Goal: Transaction & Acquisition: Purchase product/service

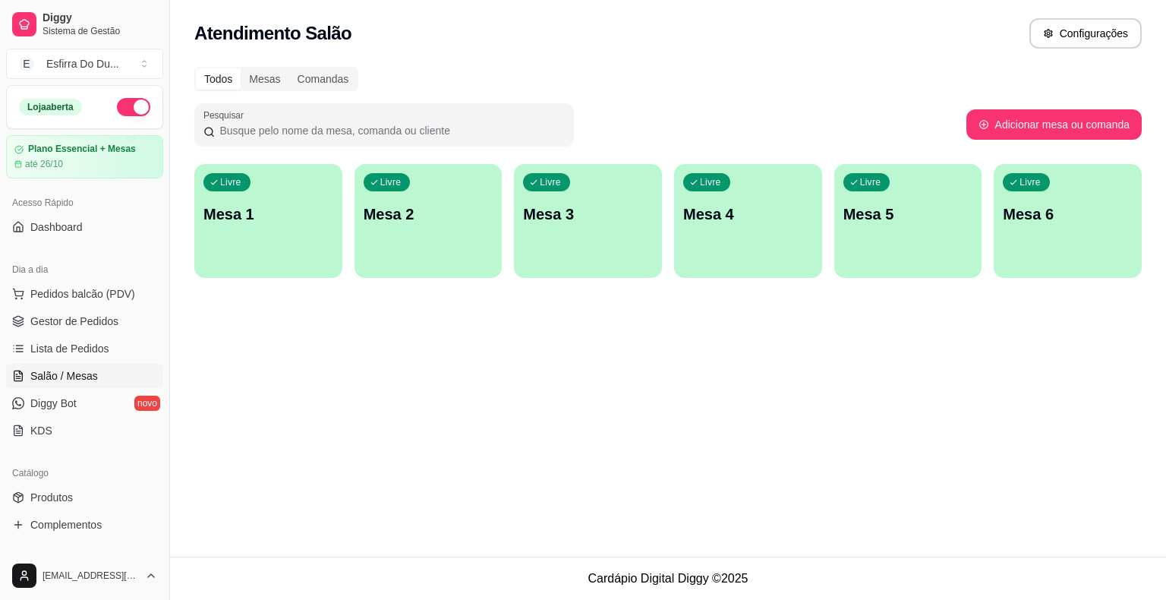
scroll to position [10, 0]
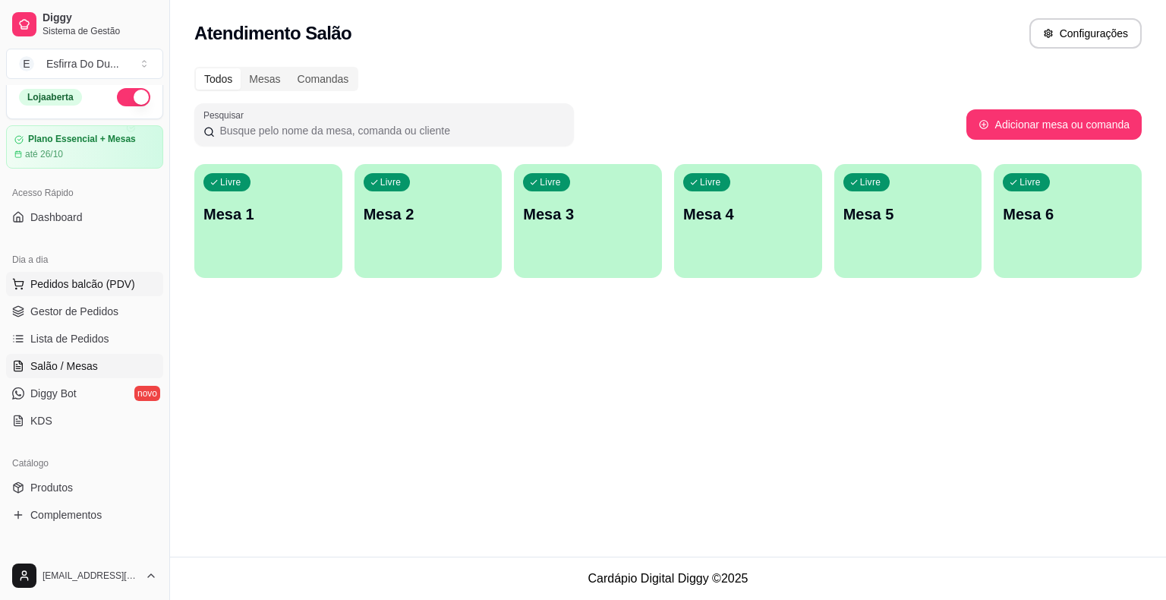
drag, startPoint x: 66, startPoint y: 288, endPoint x: 74, endPoint y: 279, distance: 12.5
click at [71, 284] on span "Pedidos balcão (PDV)" at bounding box center [82, 283] width 105 height 15
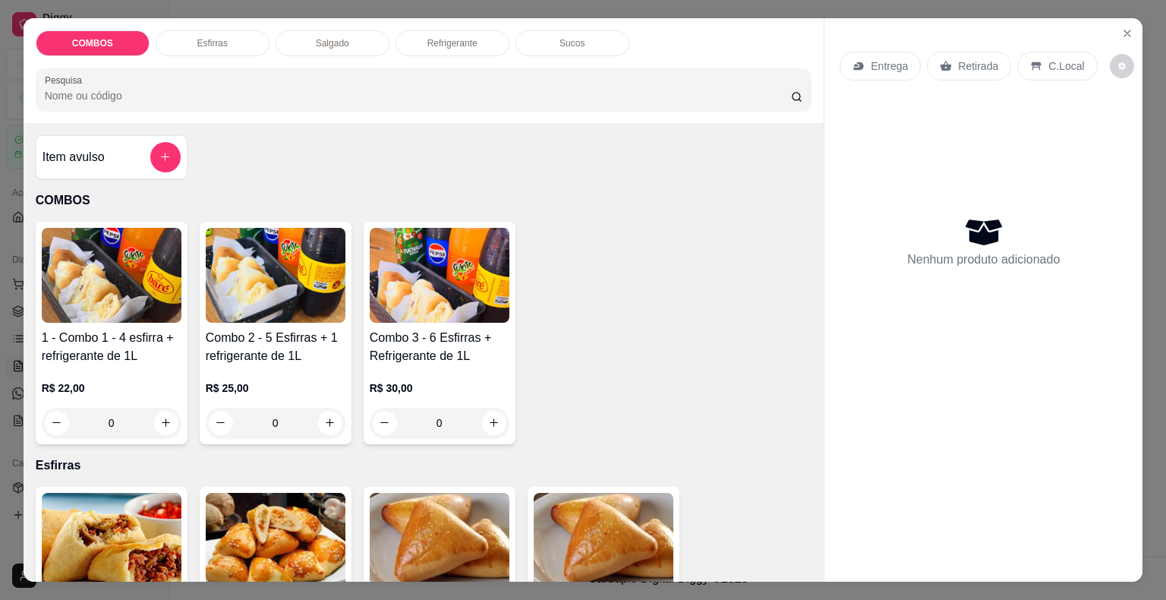
click at [425, 307] on img at bounding box center [440, 275] width 140 height 95
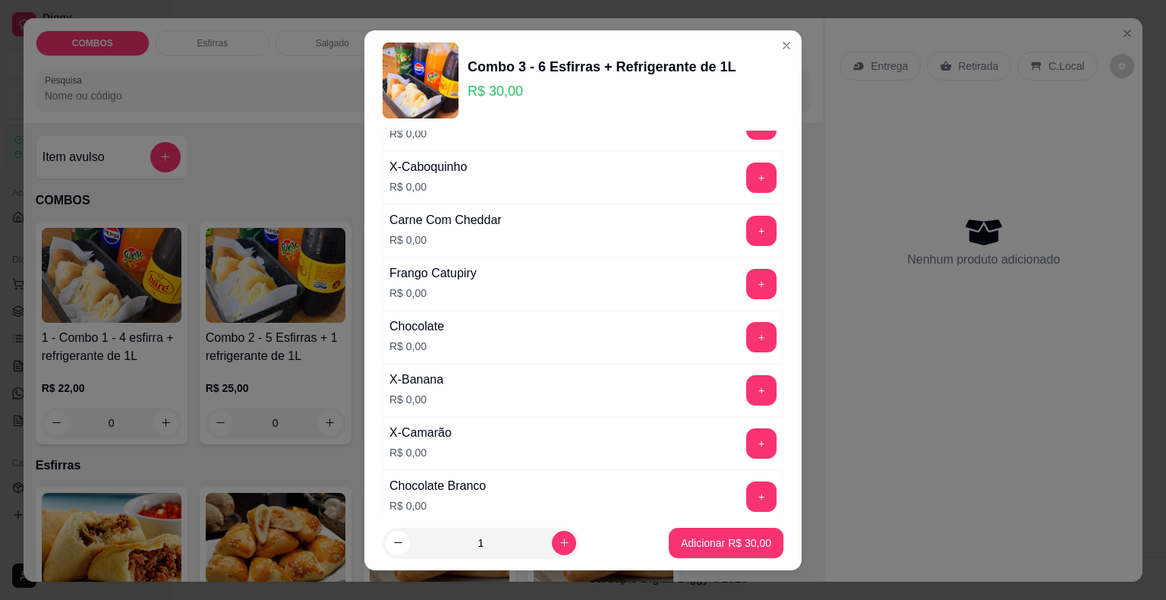
scroll to position [225, 0]
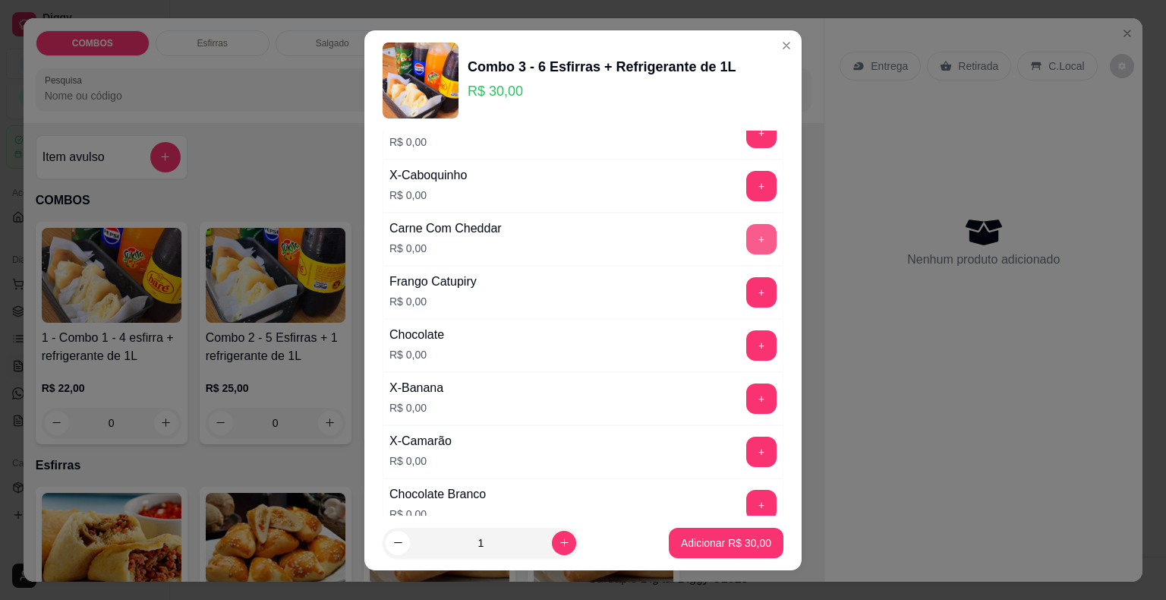
click at [746, 226] on button "+" at bounding box center [761, 239] width 30 height 30
click at [747, 226] on button "+" at bounding box center [762, 239] width 30 height 30
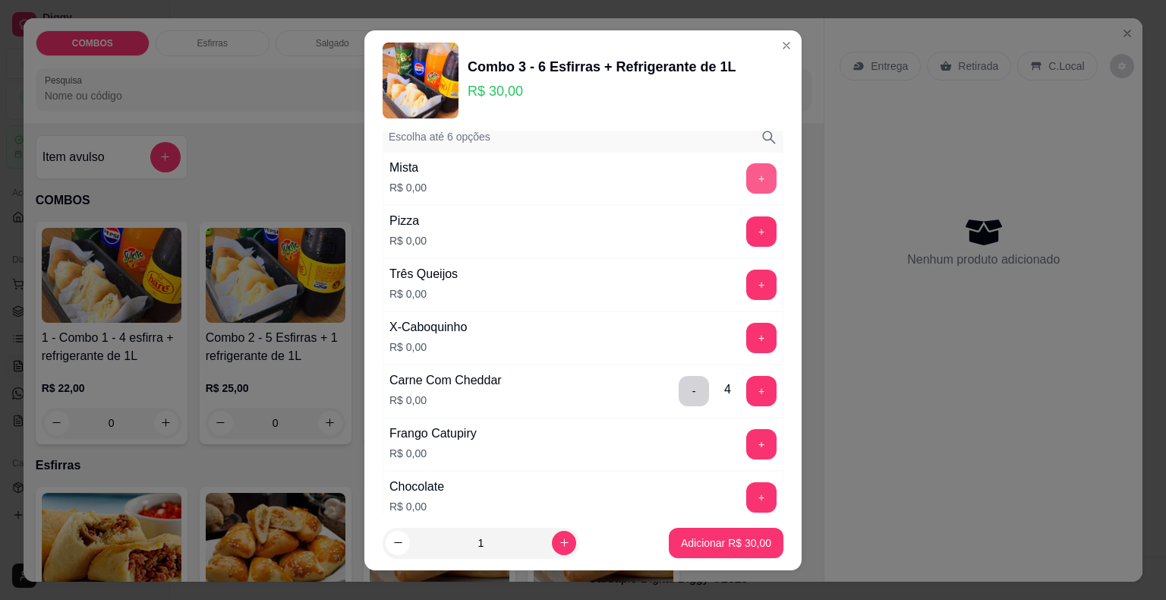
click at [746, 165] on button "+" at bounding box center [761, 178] width 30 height 30
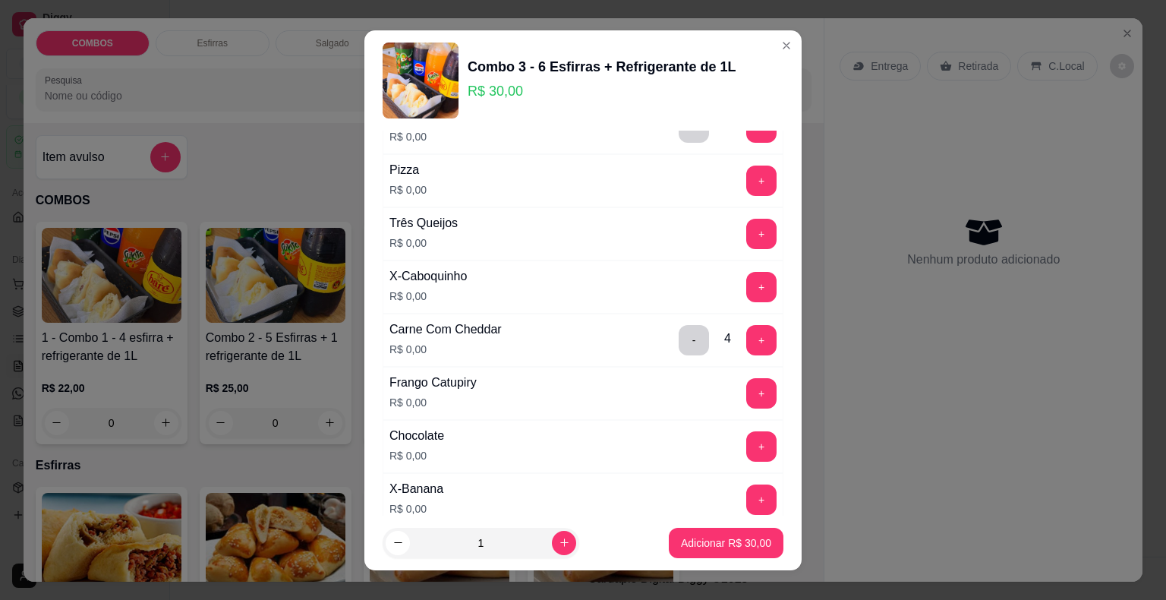
scroll to position [149, 0]
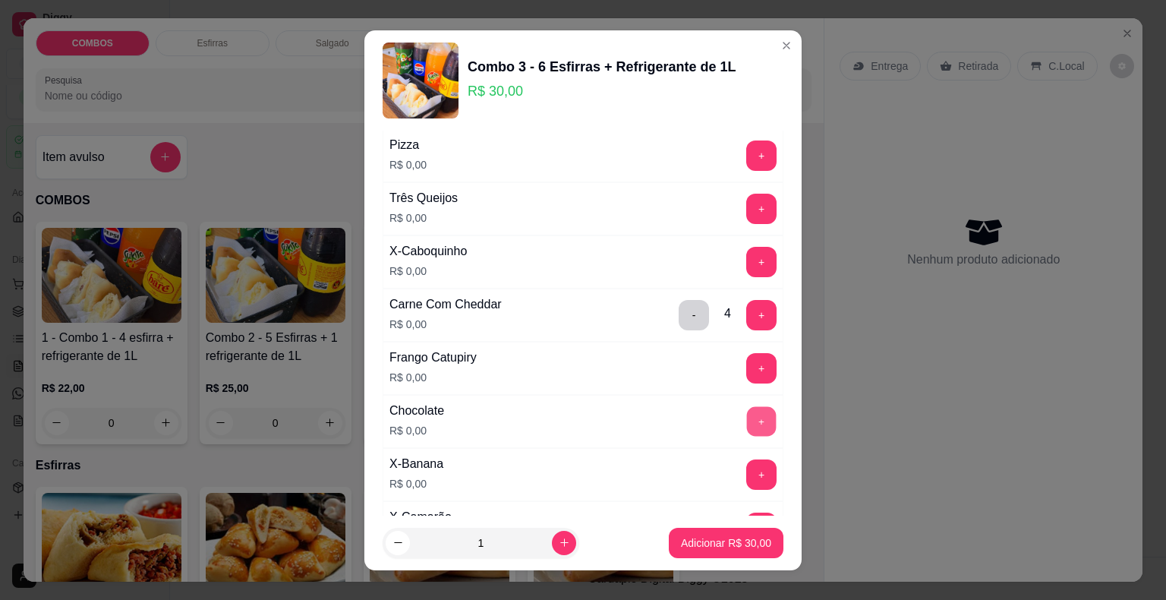
click at [747, 415] on button "+" at bounding box center [762, 421] width 30 height 30
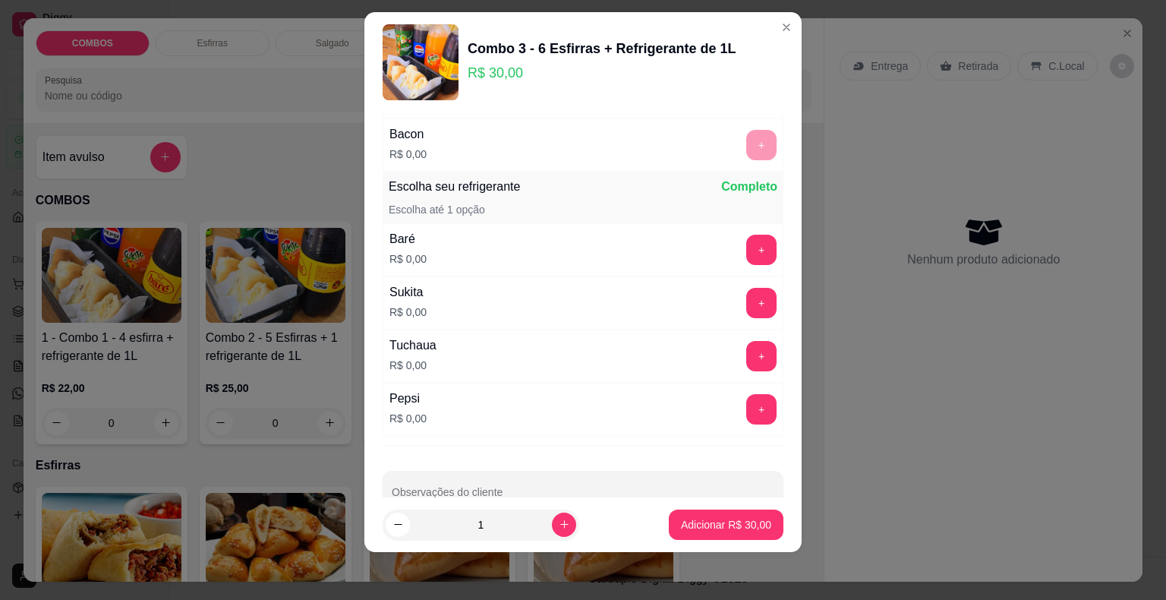
scroll to position [756, 0]
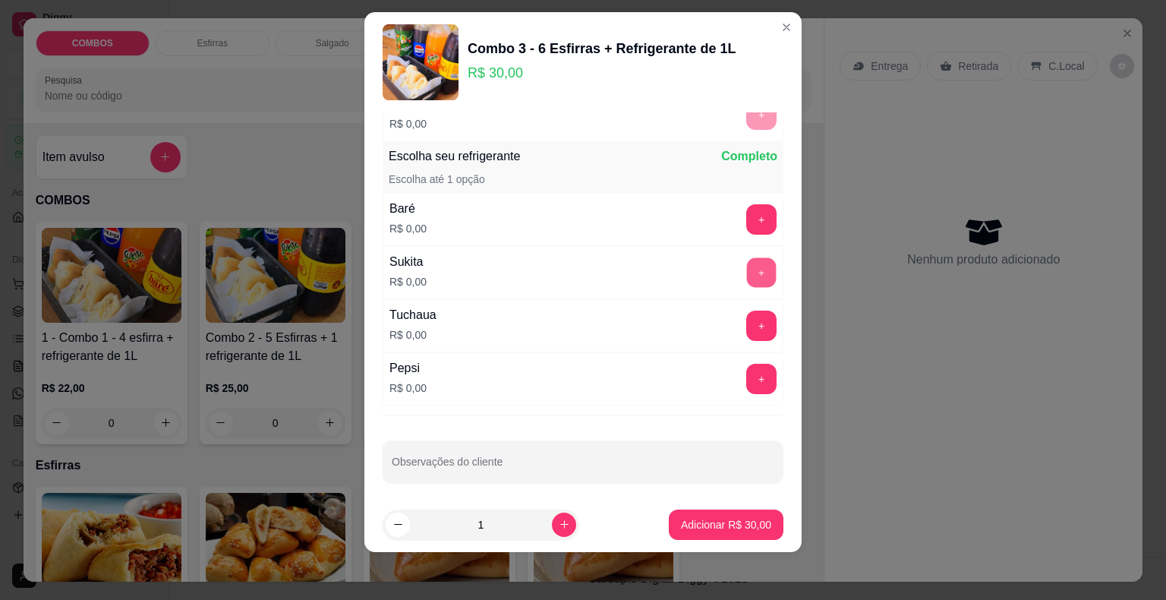
click at [747, 265] on button "+" at bounding box center [762, 272] width 30 height 30
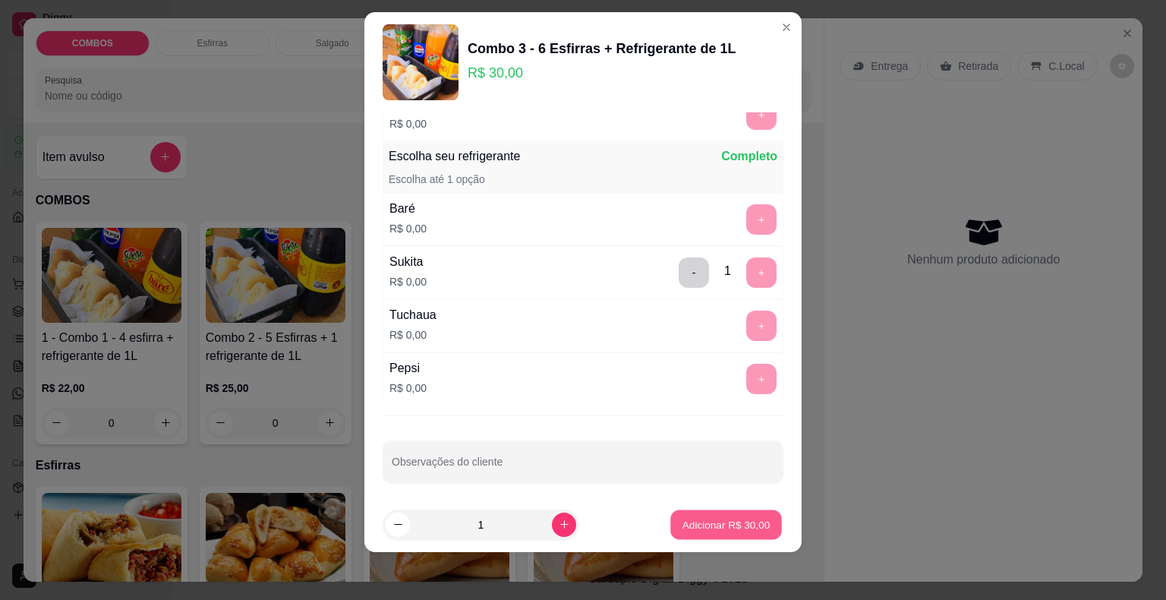
click at [736, 538] on button "Adicionar R$ 30,00" at bounding box center [726, 524] width 112 height 30
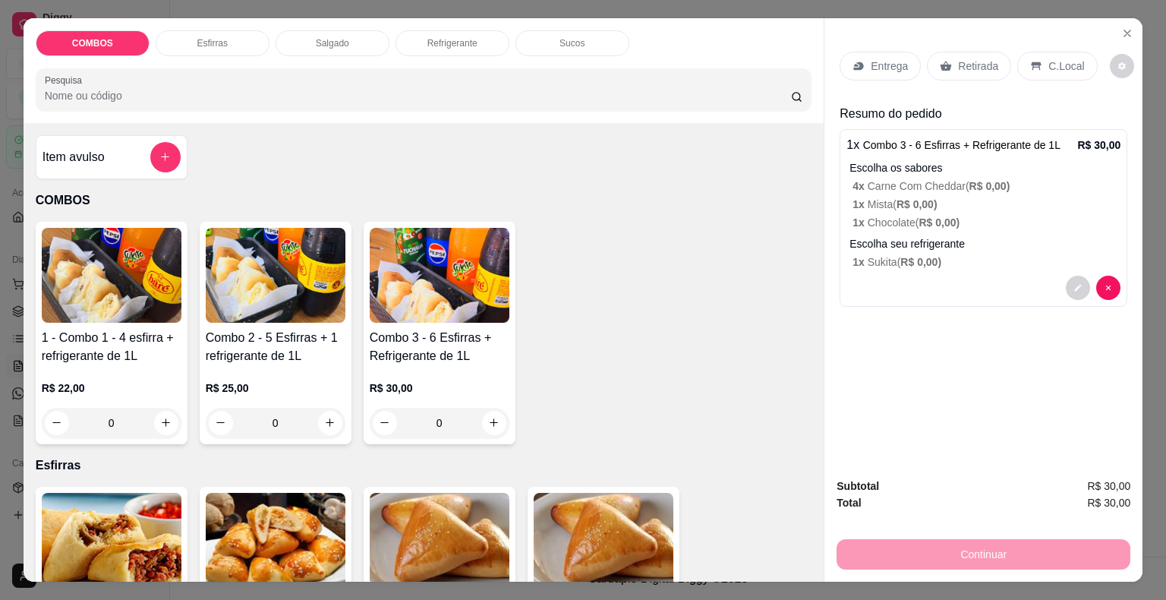
click at [987, 52] on div "Retirada" at bounding box center [969, 66] width 84 height 29
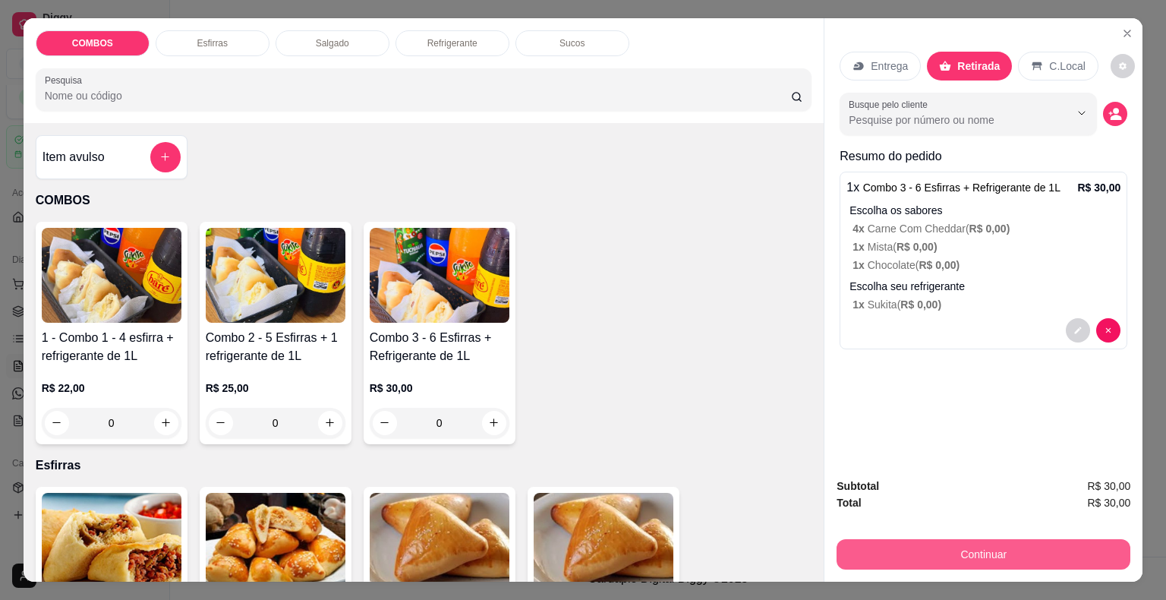
click at [884, 554] on button "Continuar" at bounding box center [984, 554] width 294 height 30
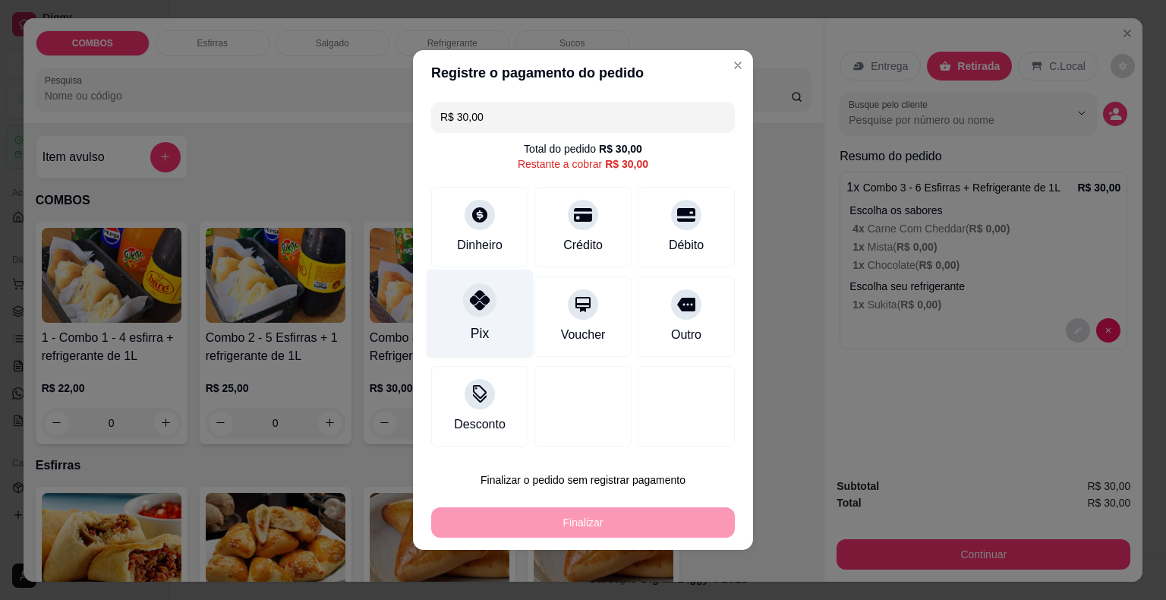
click at [477, 324] on div "Pix" at bounding box center [480, 333] width 18 height 20
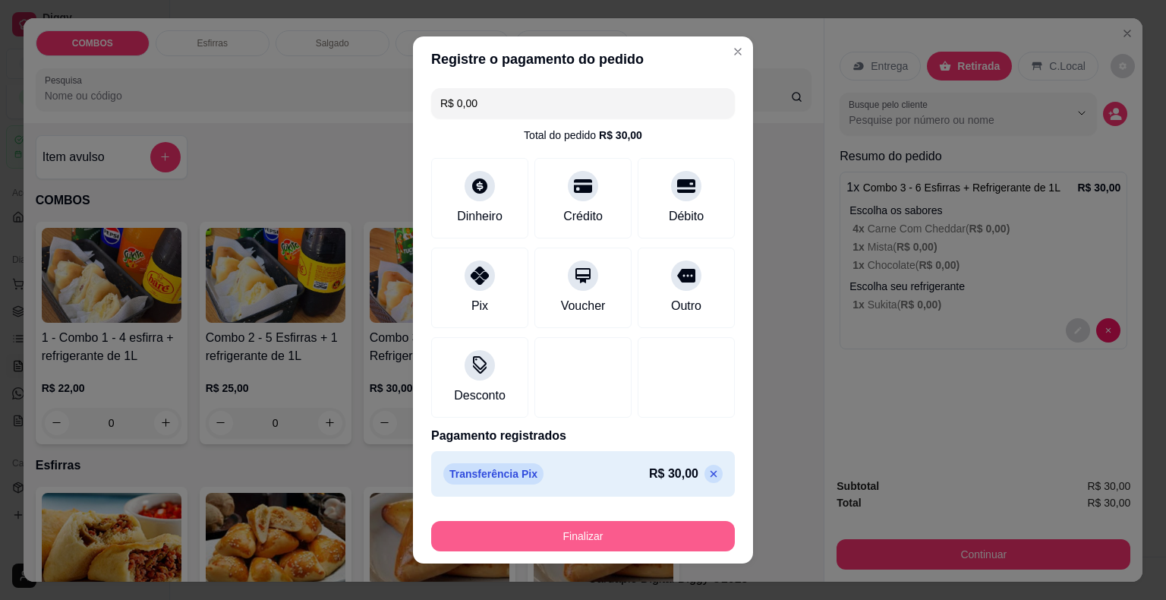
click at [486, 547] on button "Finalizar" at bounding box center [583, 536] width 304 height 30
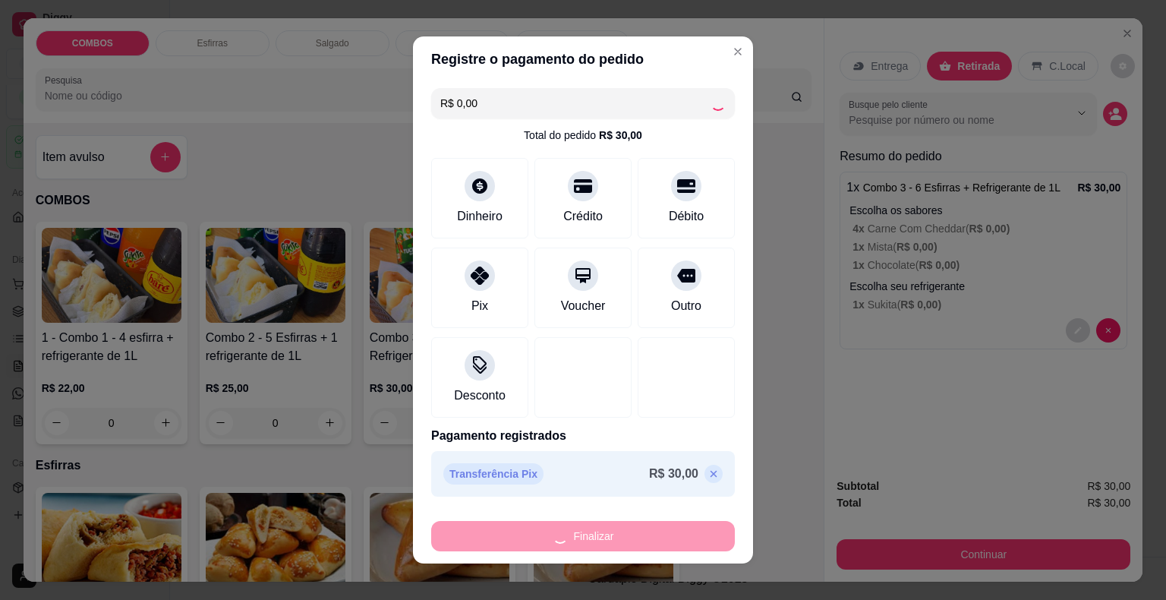
type input "-R$ 30,00"
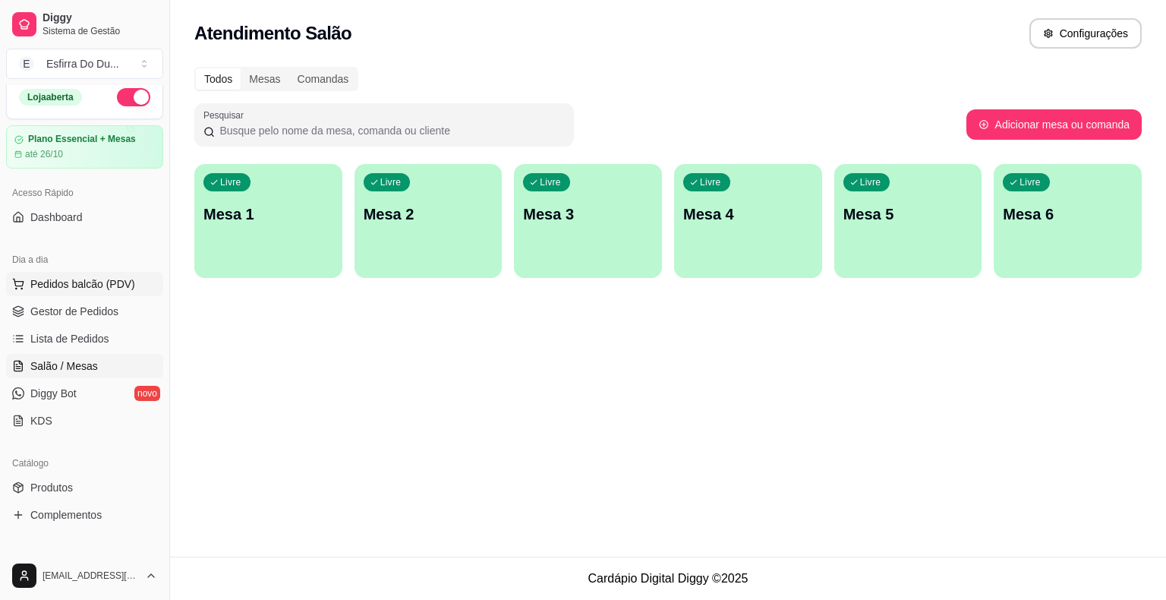
click at [126, 280] on span "Pedidos balcão (PDV)" at bounding box center [82, 283] width 105 height 15
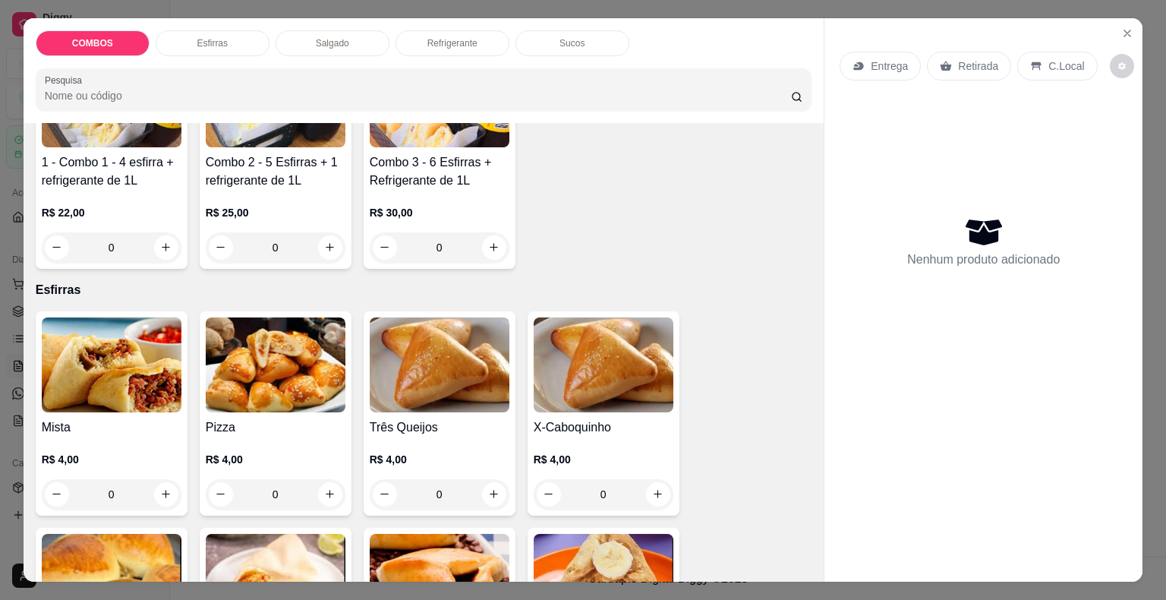
scroll to position [228, 0]
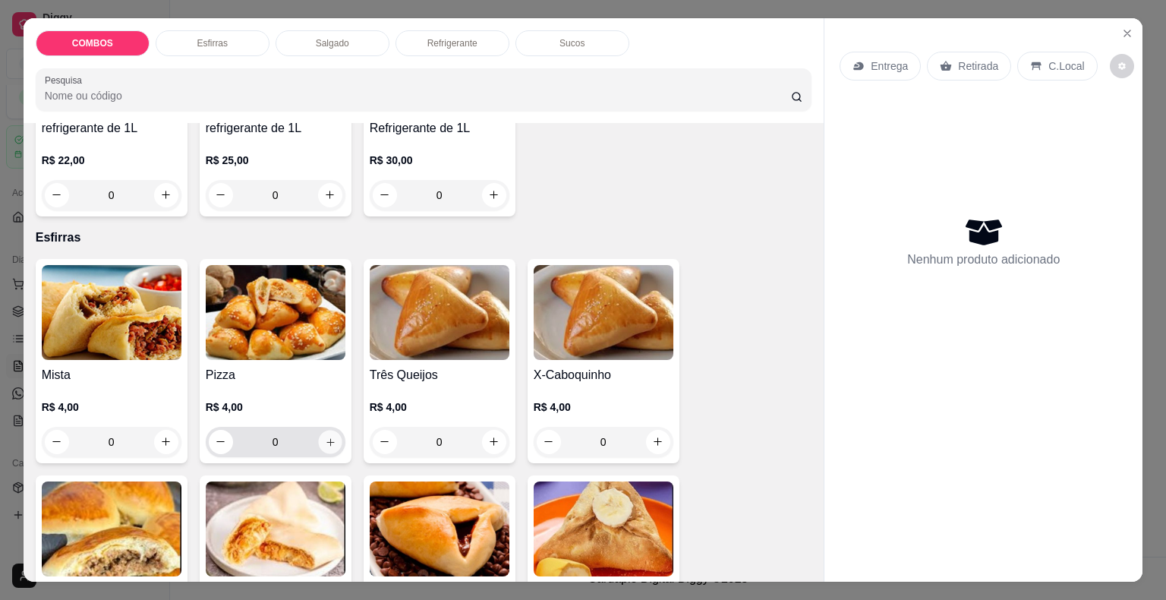
click at [328, 436] on icon "increase-product-quantity" at bounding box center [329, 441] width 11 height 11
type input "2"
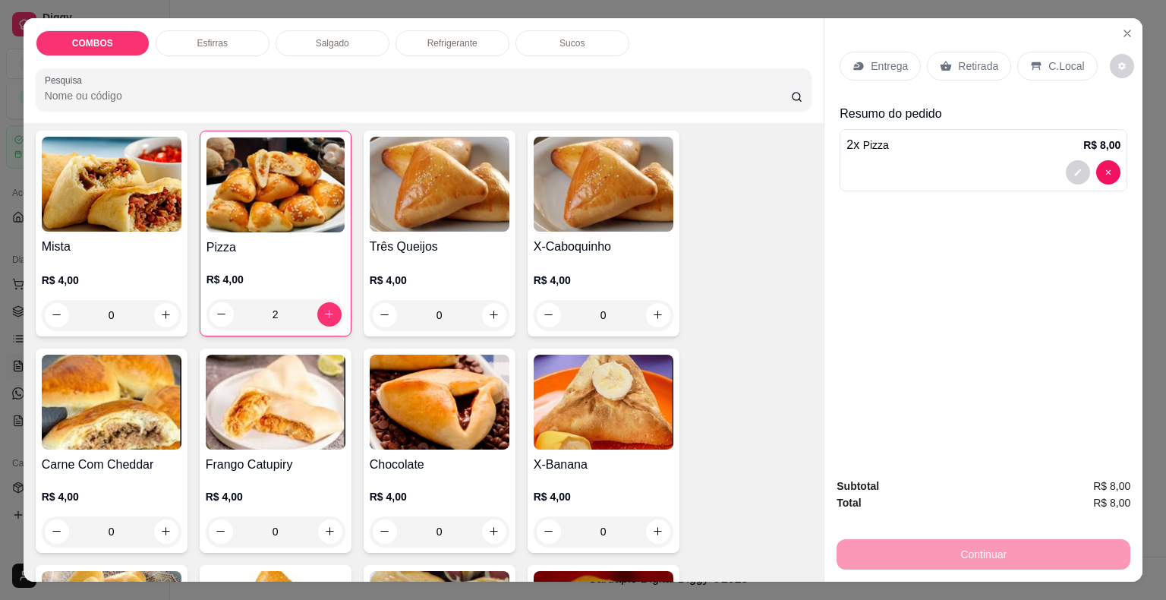
scroll to position [380, 0]
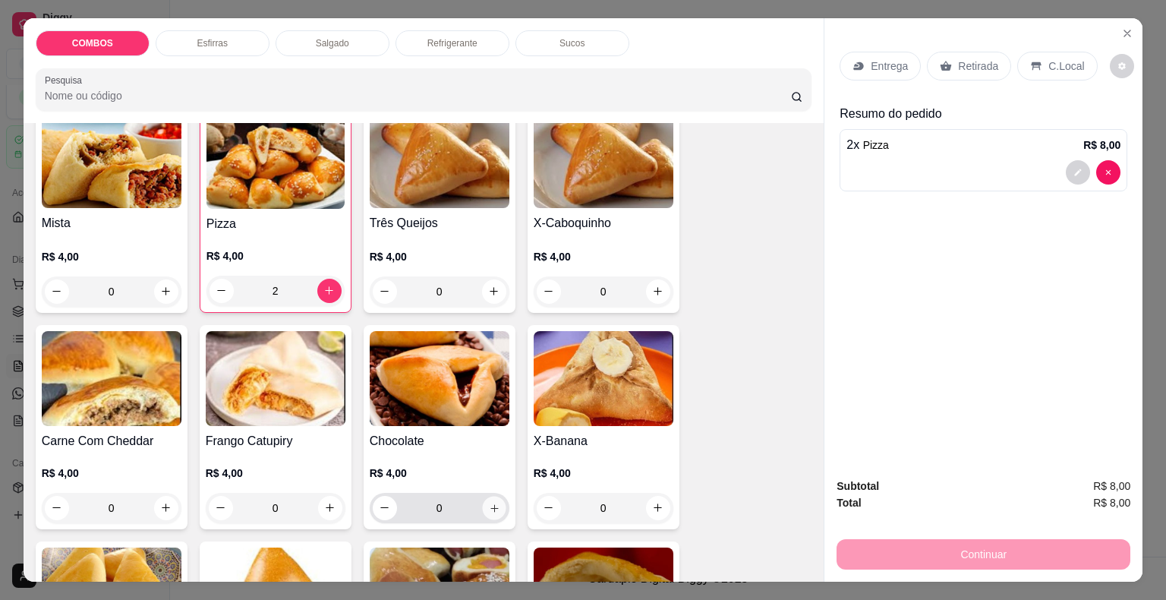
click at [482, 509] on button "increase-product-quantity" at bounding box center [494, 508] width 24 height 24
type input "2"
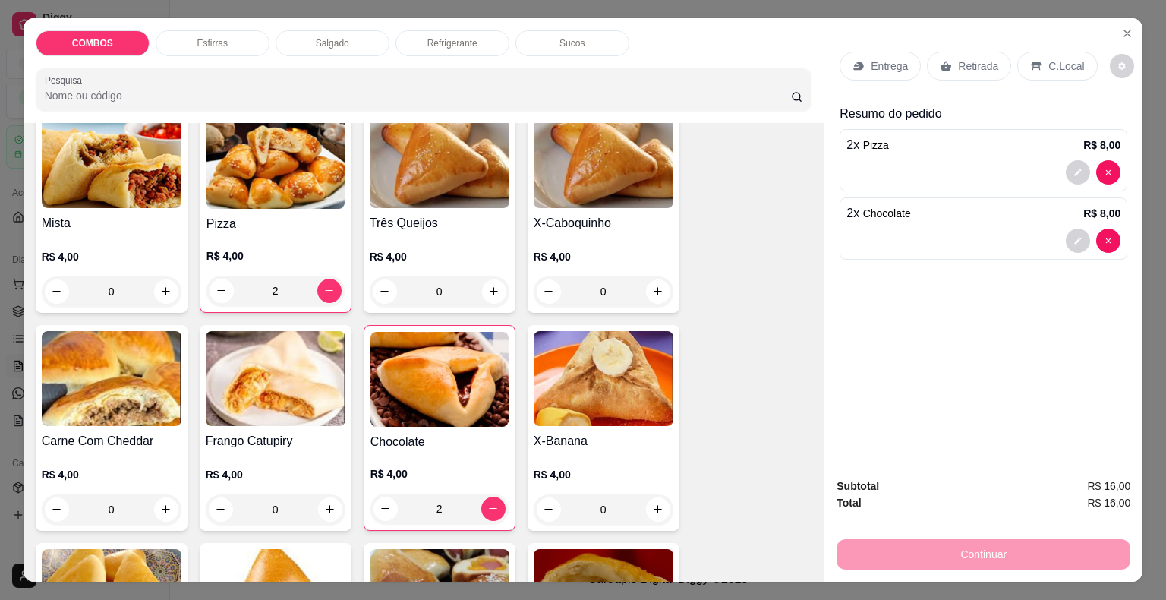
click at [949, 56] on div "Retirada" at bounding box center [969, 66] width 84 height 29
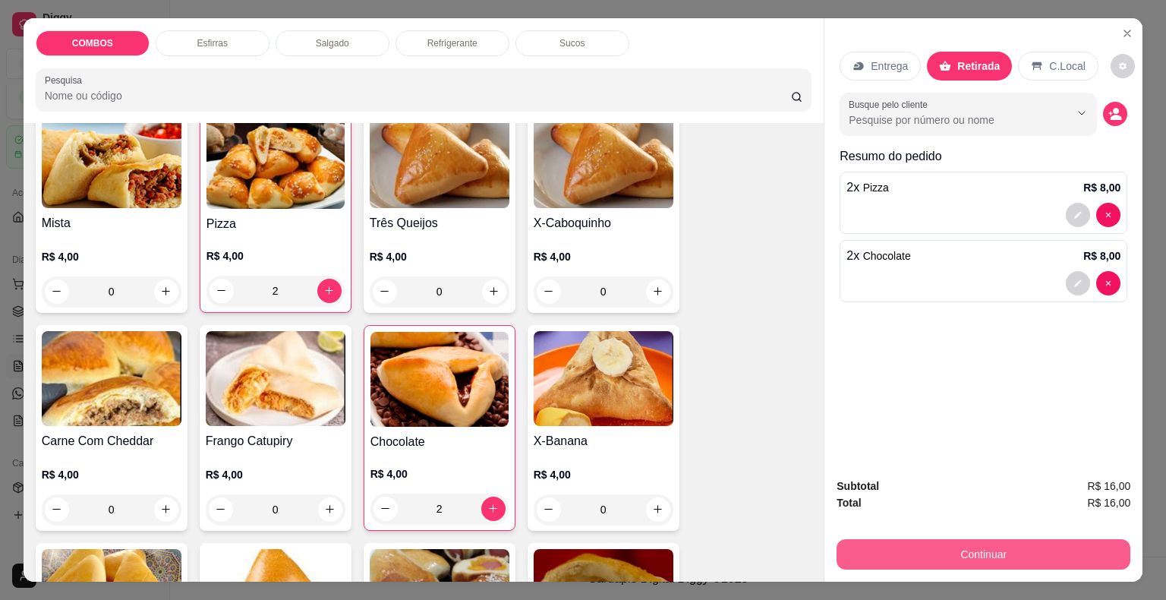
click at [923, 539] on button "Continuar" at bounding box center [984, 554] width 294 height 30
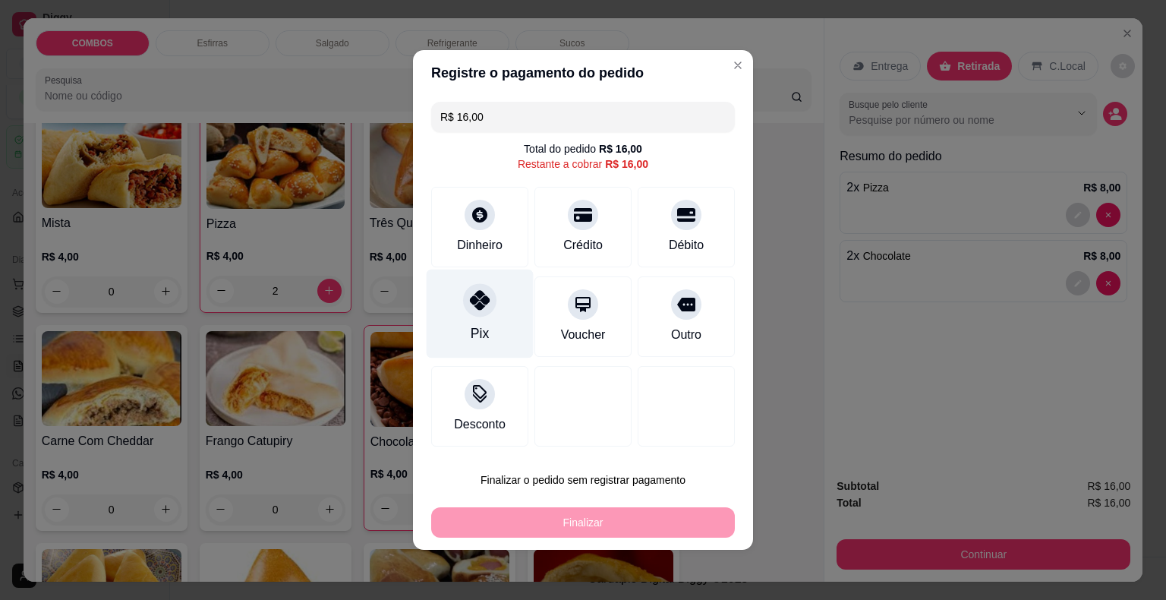
click at [492, 320] on div "Pix" at bounding box center [480, 313] width 107 height 89
type input "R$ 0,00"
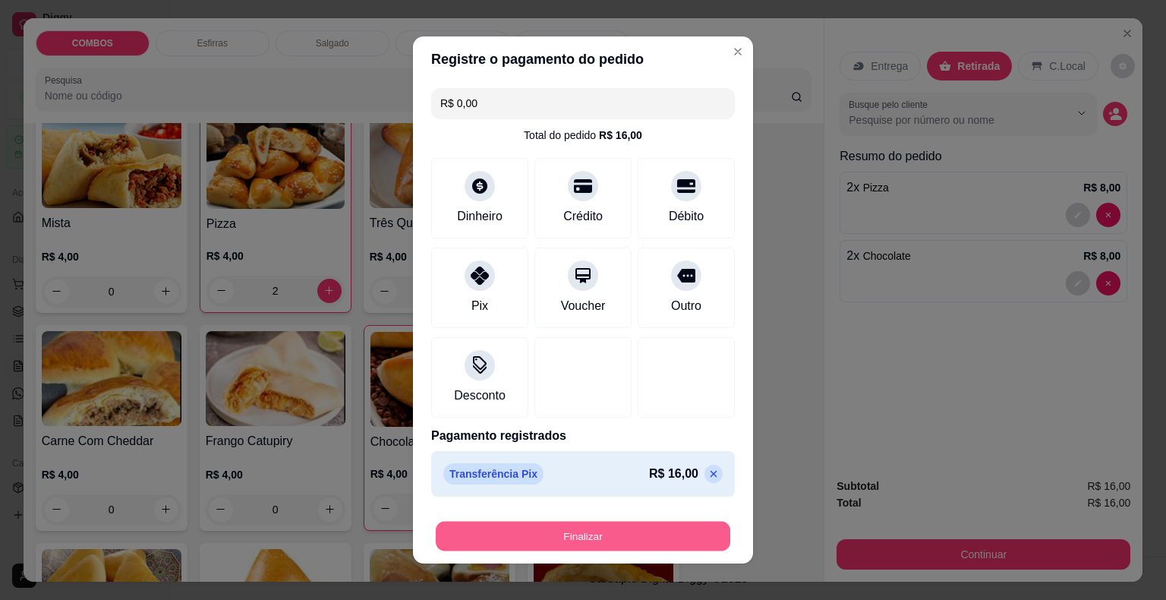
click at [529, 544] on button "Finalizar" at bounding box center [583, 537] width 295 height 30
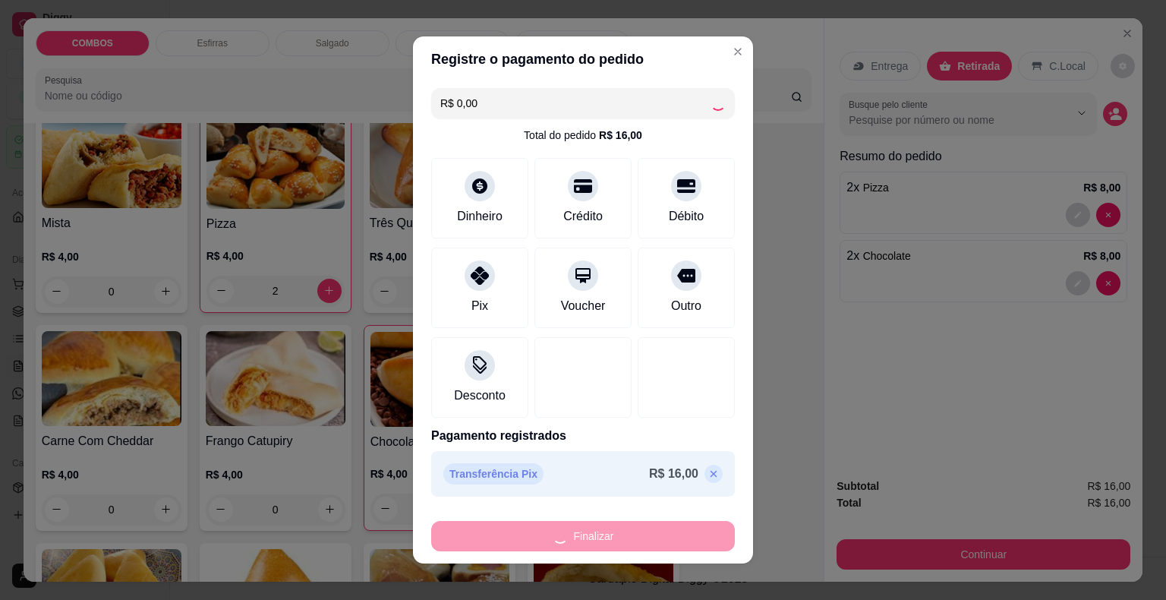
type input "0"
type input "-R$ 16,00"
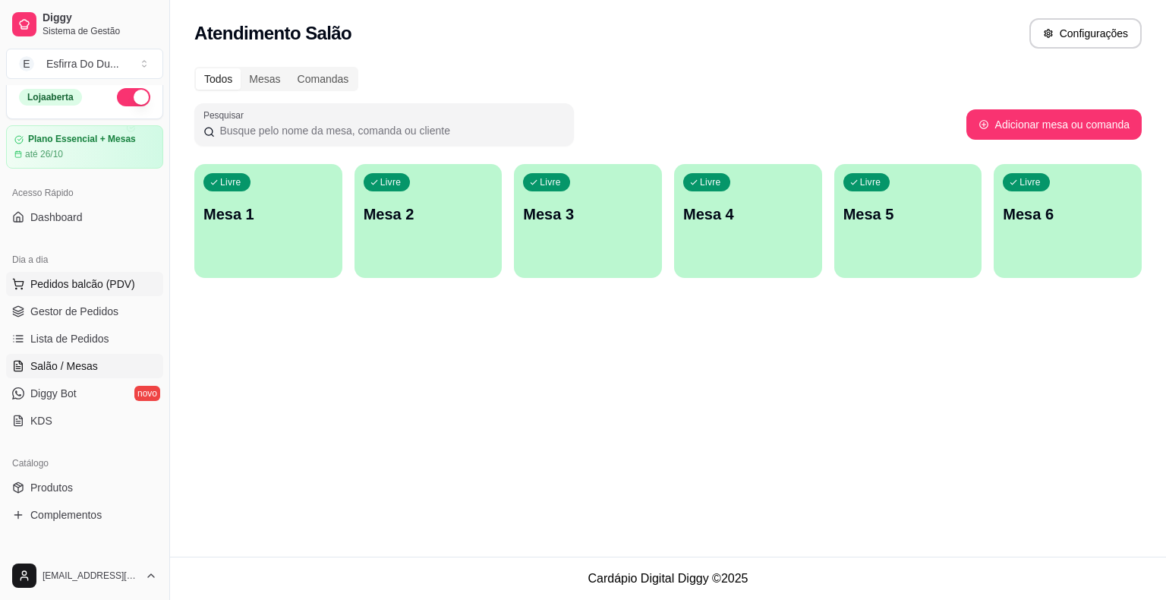
click at [84, 287] on span "Pedidos balcão (PDV)" at bounding box center [82, 283] width 105 height 15
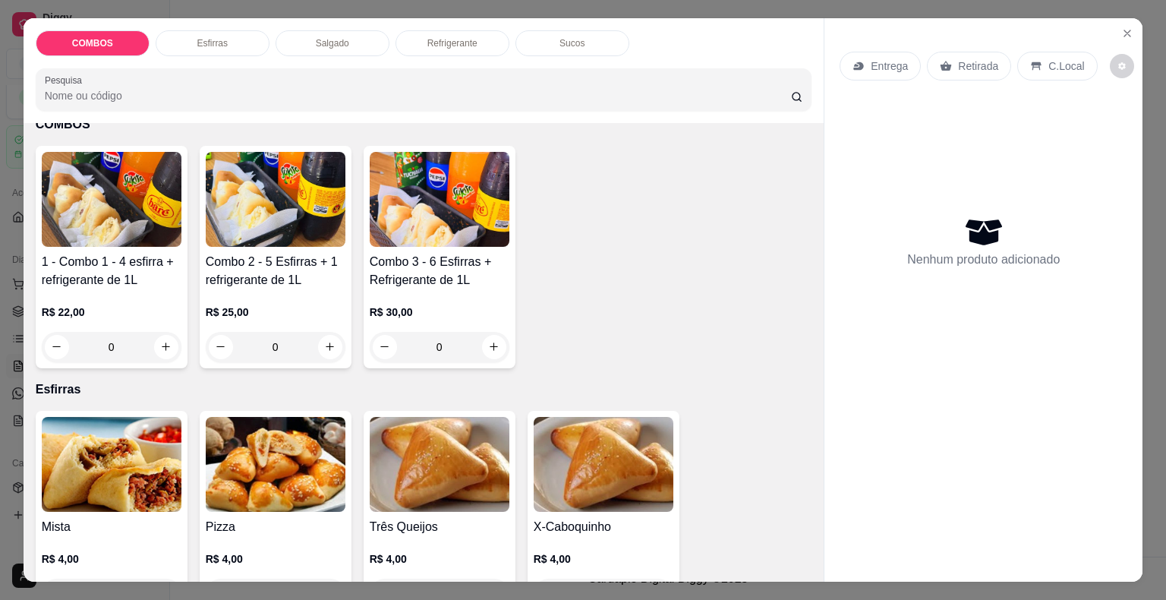
scroll to position [304, 0]
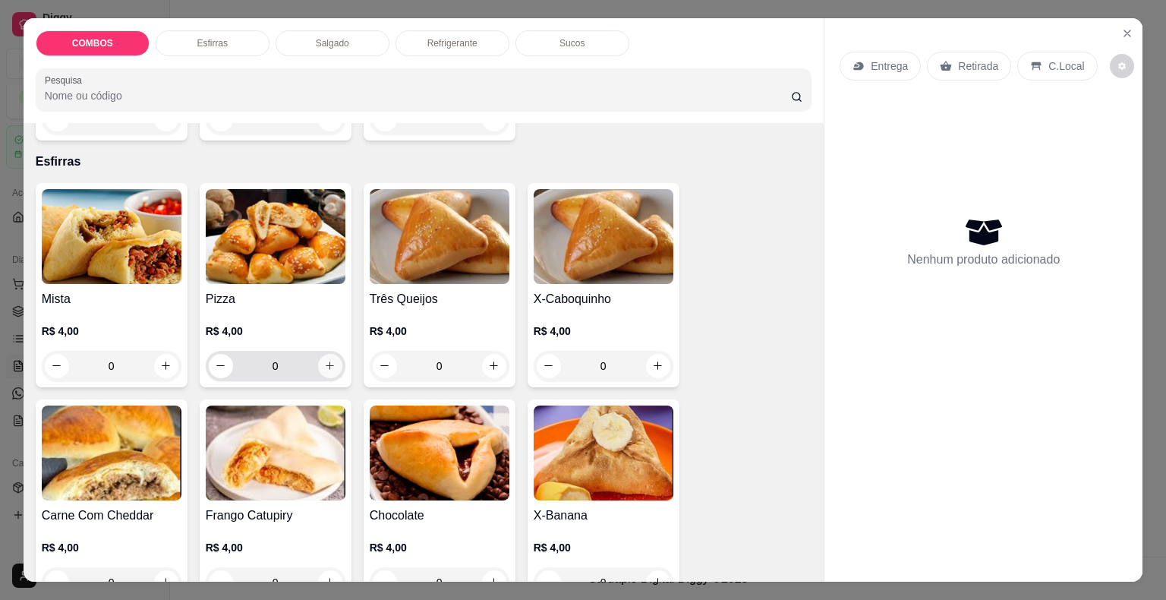
click at [327, 360] on icon "increase-product-quantity" at bounding box center [329, 365] width 11 height 11
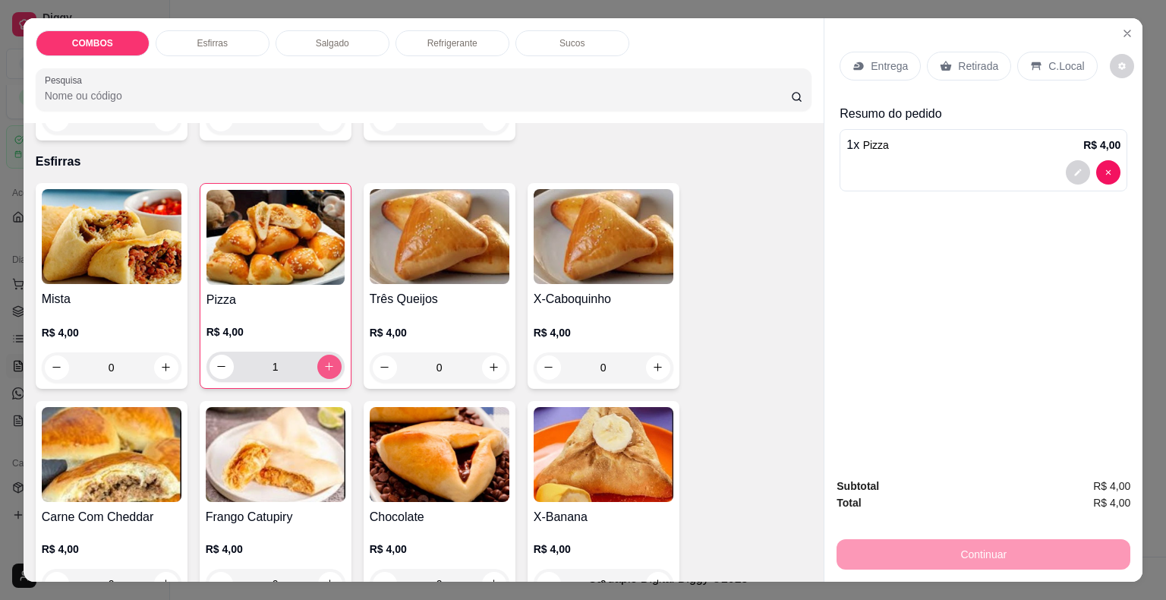
click at [327, 362] on icon "increase-product-quantity" at bounding box center [329, 366] width 8 height 8
type input "3"
click at [942, 60] on icon at bounding box center [946, 66] width 12 height 12
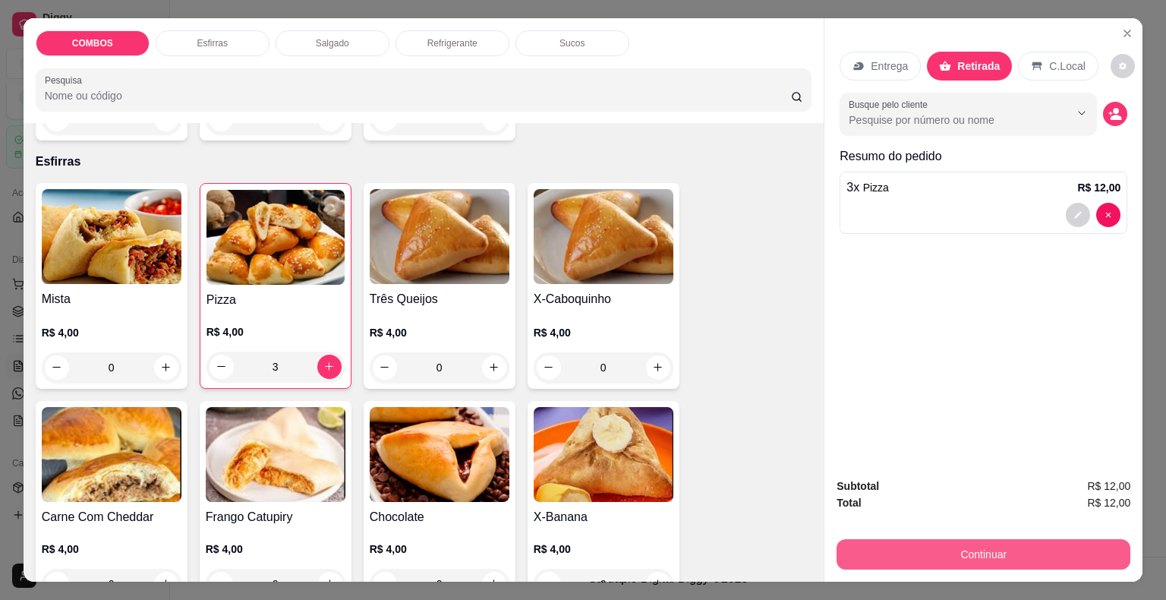
click at [1032, 544] on button "Continuar" at bounding box center [984, 554] width 294 height 30
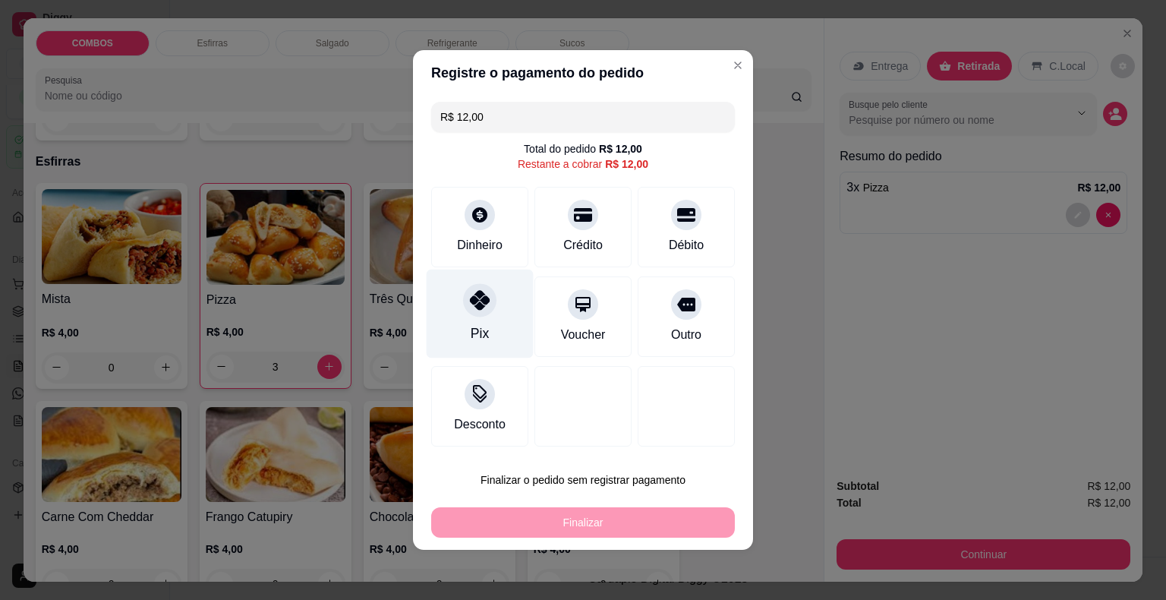
click at [505, 316] on div "Pix" at bounding box center [480, 313] width 107 height 89
type input "R$ 0,00"
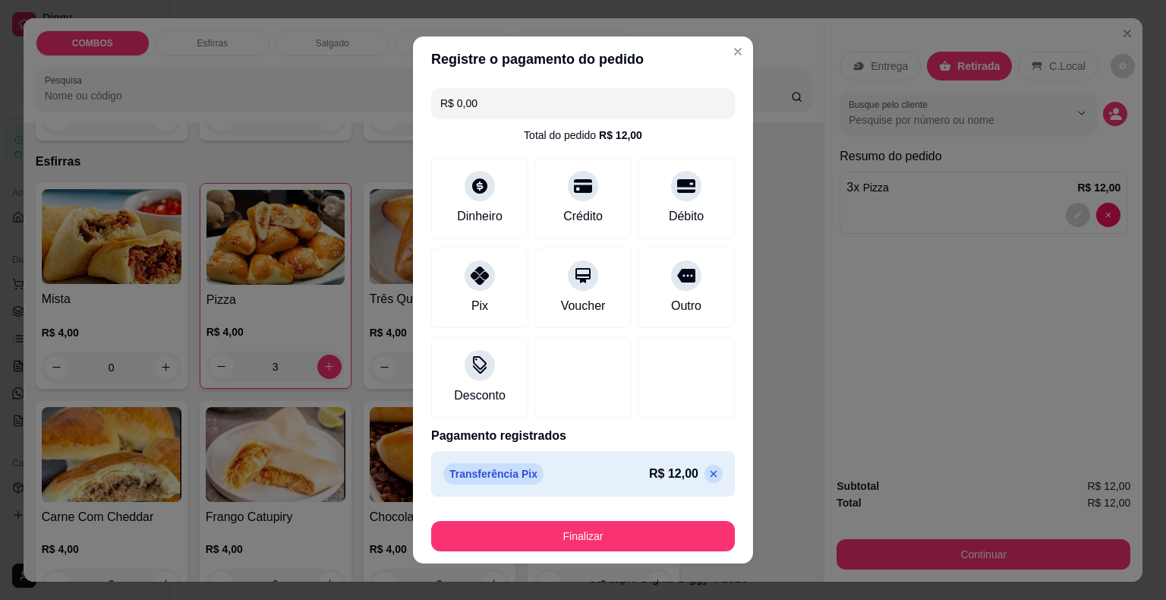
click at [619, 515] on div "Finalizar" at bounding box center [583, 533] width 304 height 36
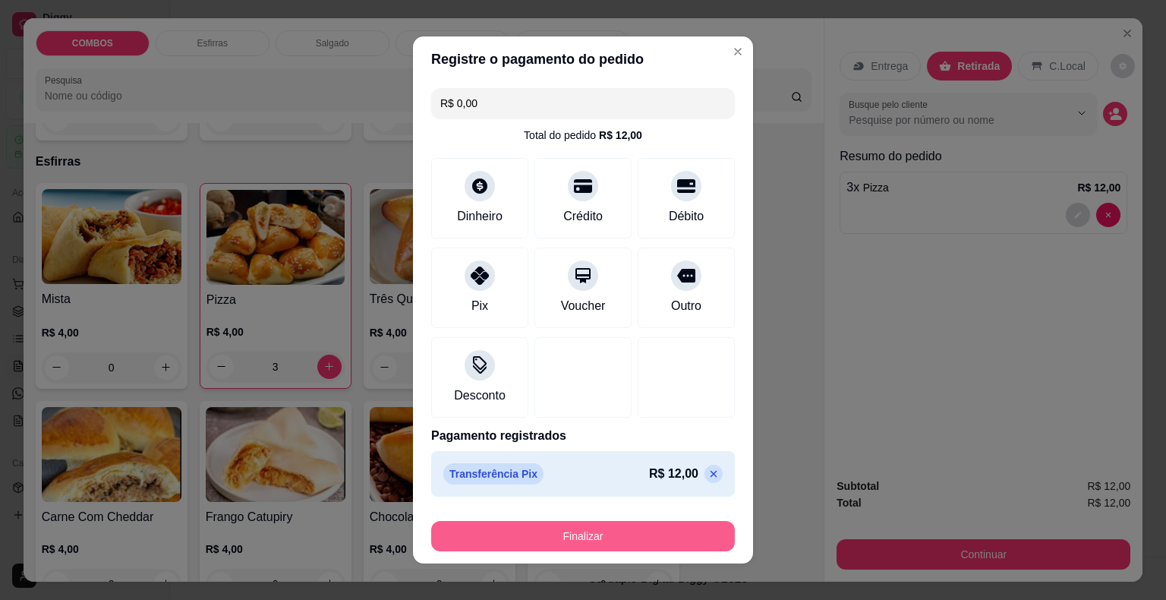
click at [617, 534] on button "Finalizar" at bounding box center [583, 536] width 304 height 30
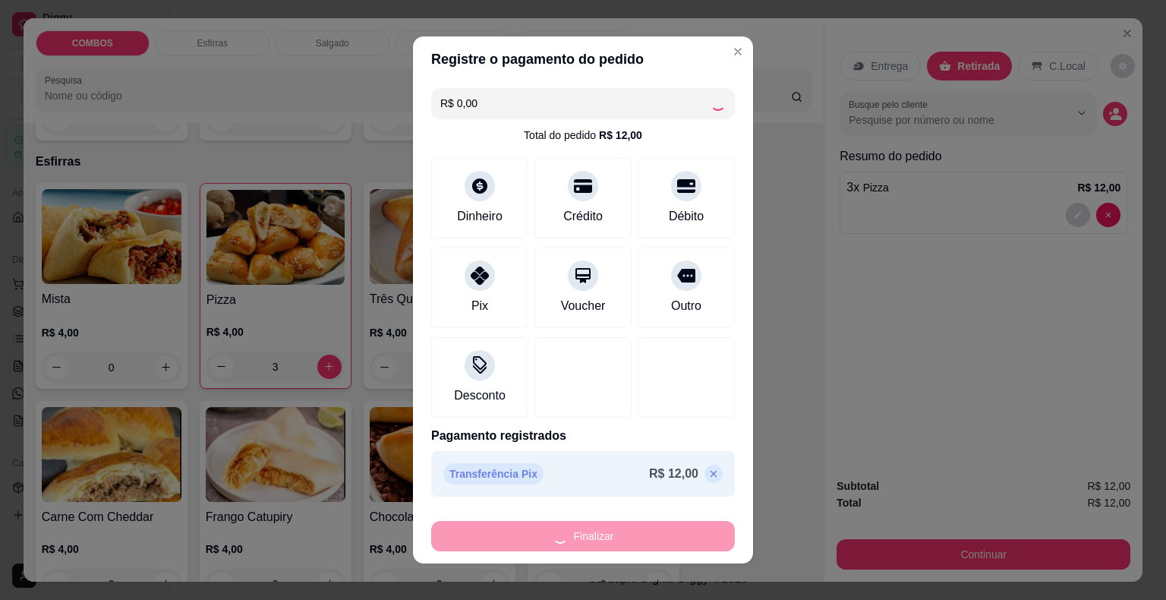
type input "0"
type input "-R$ 12,00"
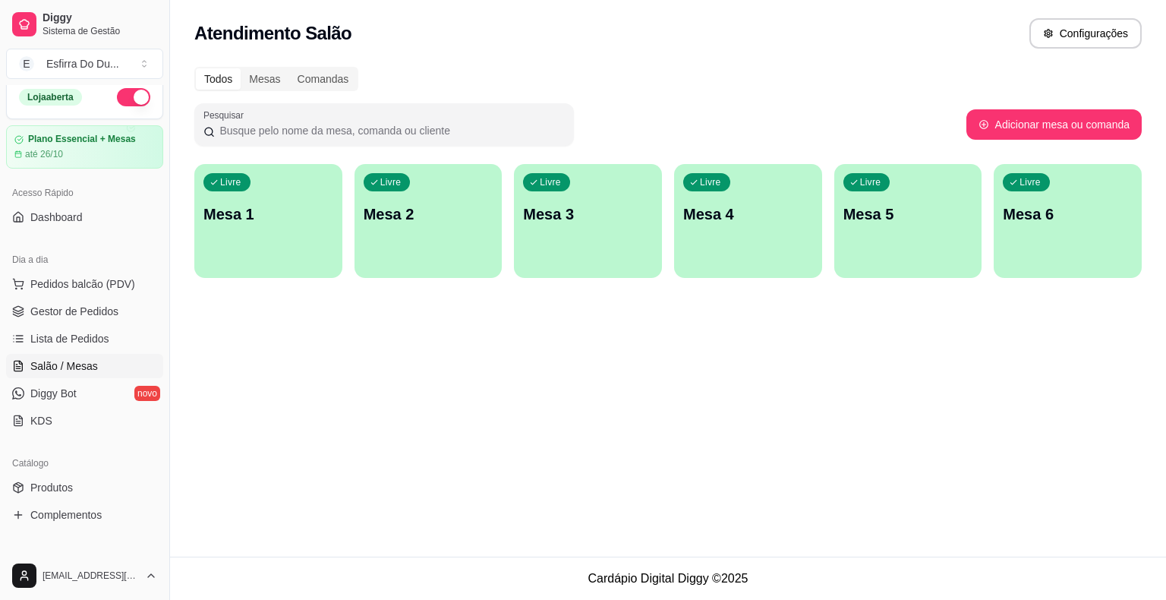
click at [7, 459] on div "Catálogo" at bounding box center [84, 463] width 157 height 24
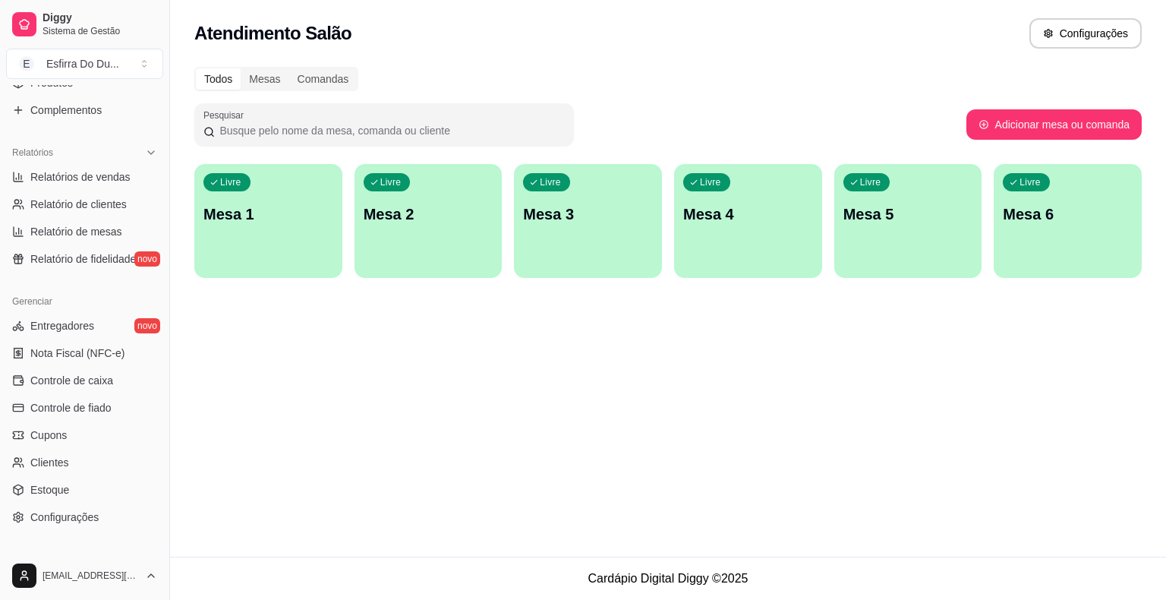
scroll to position [492, 0]
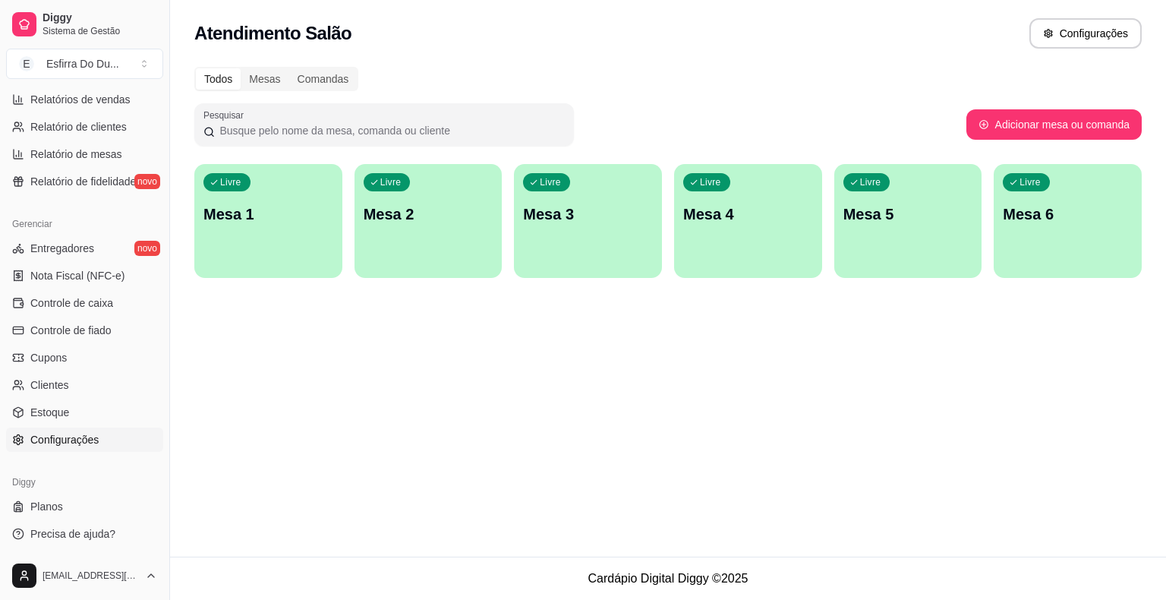
click at [103, 440] on link "Configurações" at bounding box center [84, 439] width 157 height 24
